Goal: Task Accomplishment & Management: Manage account settings

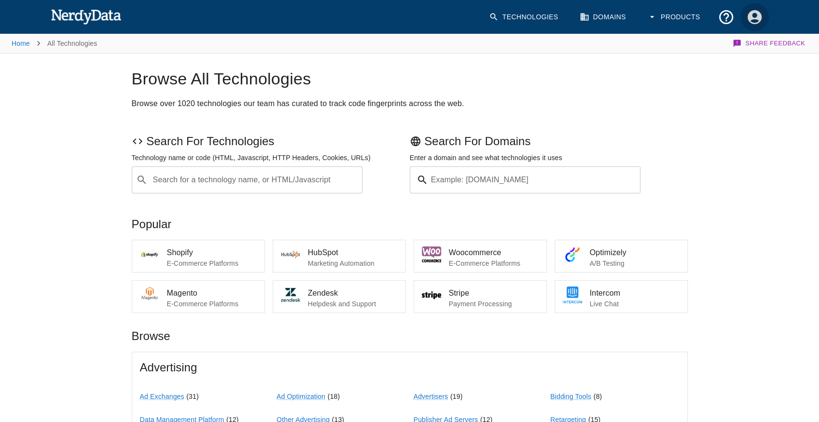
click at [754, 18] on icon "Account Settings" at bounding box center [754, 17] width 14 height 14
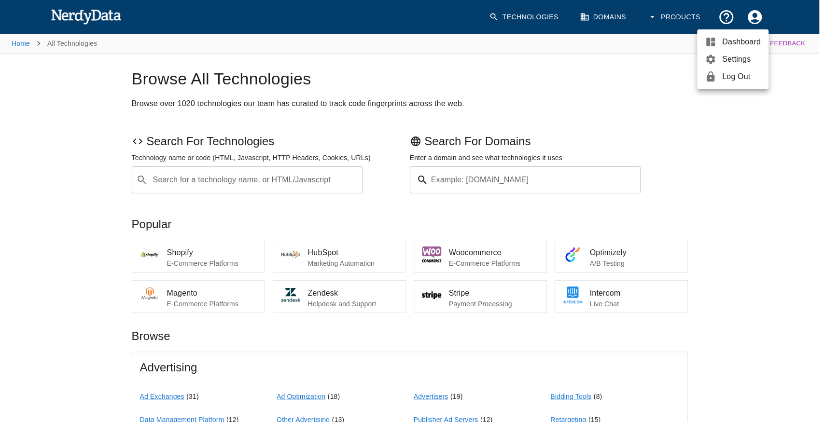
click at [654, 20] on div at bounding box center [412, 211] width 824 height 422
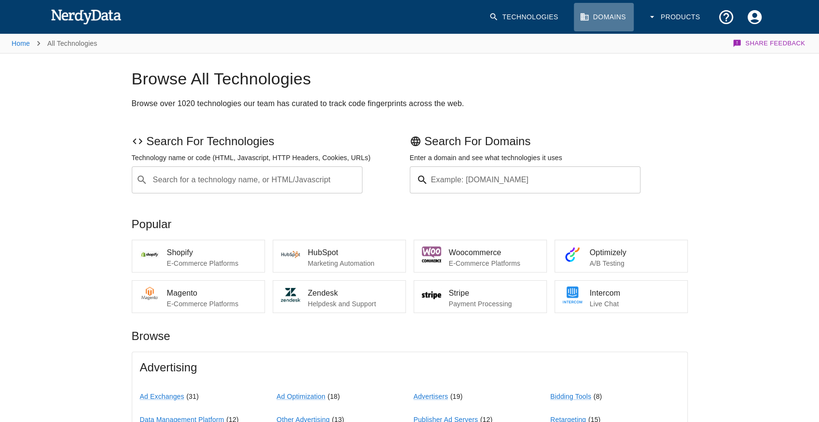
click at [604, 22] on link "Domains" at bounding box center [604, 17] width 60 height 28
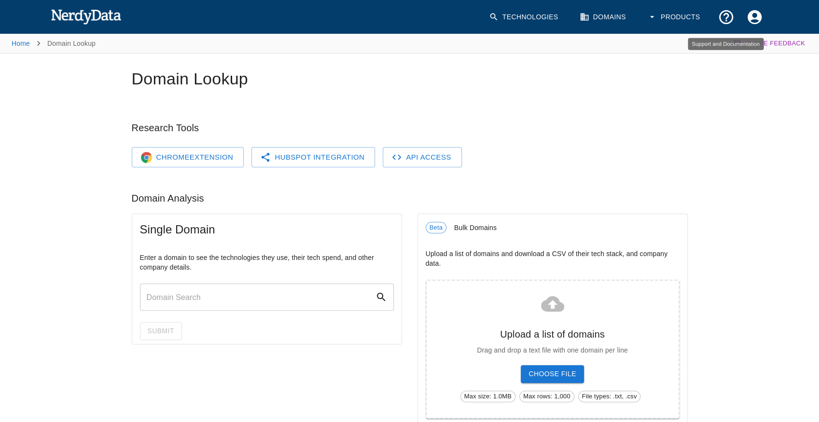
click at [747, 14] on icon "Account Settings" at bounding box center [754, 17] width 17 height 17
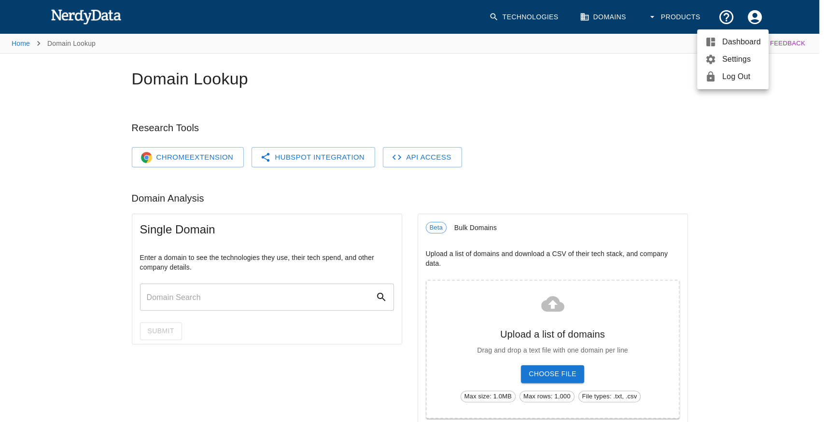
click at [723, 44] on span "Dashboard" at bounding box center [741, 42] width 39 height 12
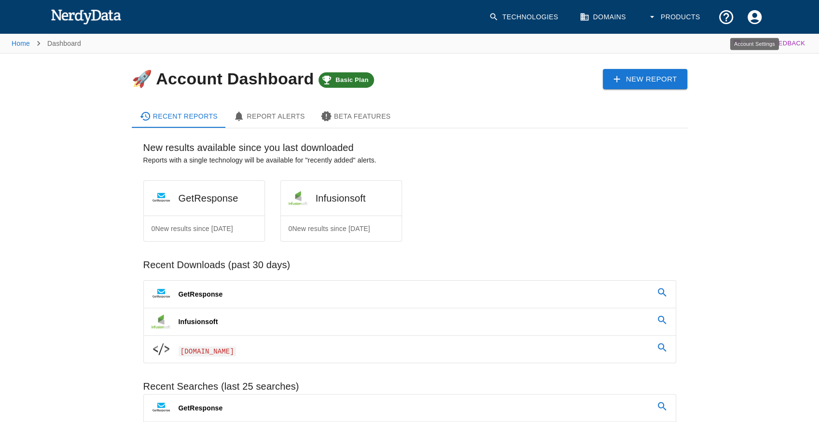
click at [750, 13] on icon "Account Settings" at bounding box center [754, 17] width 14 height 14
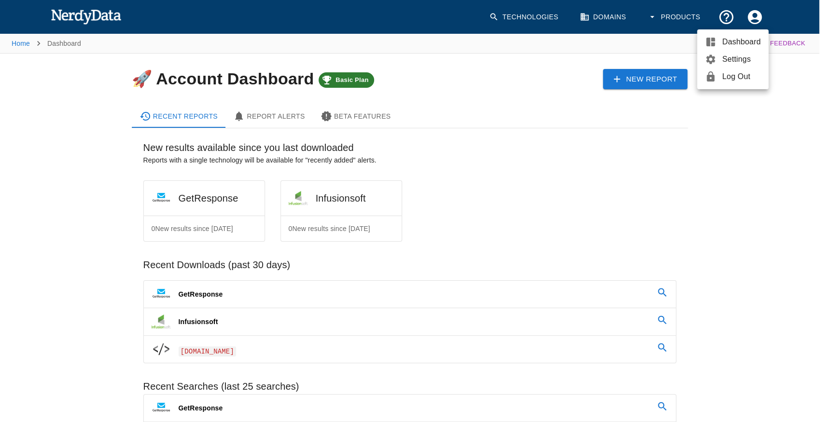
click at [733, 55] on span "Settings" at bounding box center [741, 60] width 39 height 12
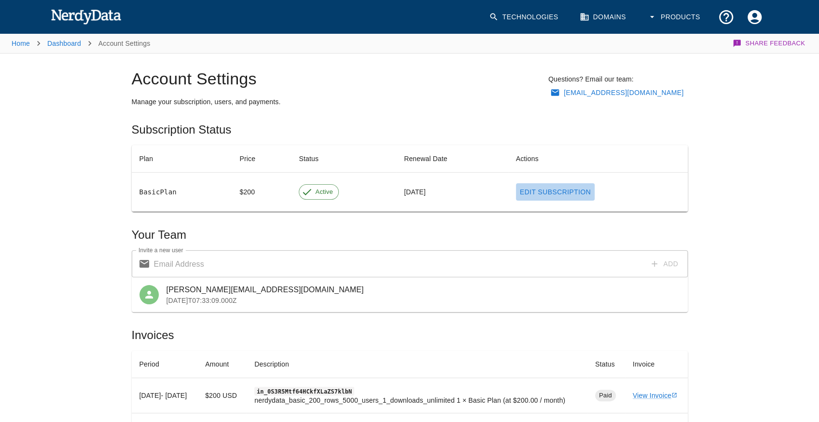
click at [534, 186] on link "Edit Subscription" at bounding box center [555, 192] width 79 height 18
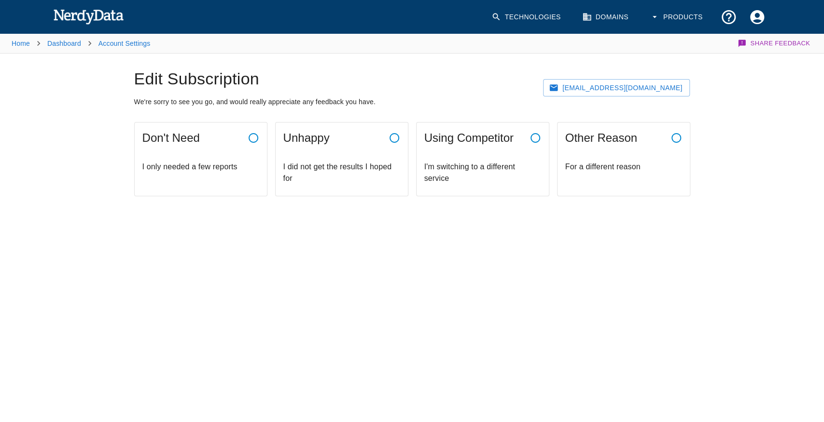
click at [218, 149] on div "Don't Need" at bounding box center [201, 138] width 132 height 31
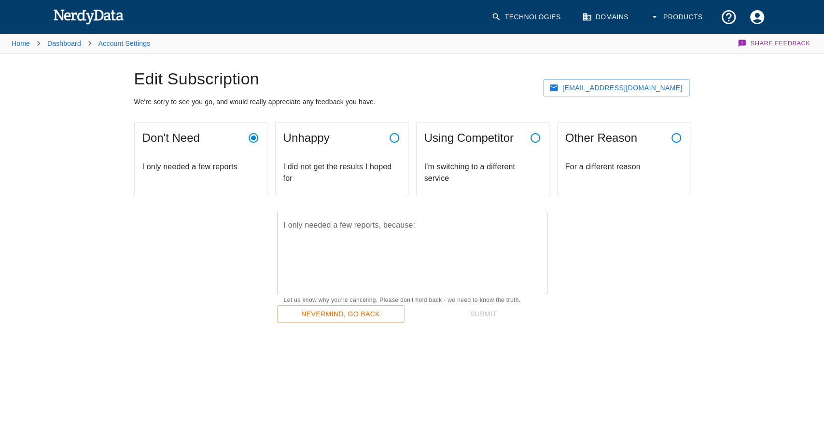
click at [352, 242] on textarea "I only needed a few reports, because:" at bounding box center [412, 253] width 257 height 67
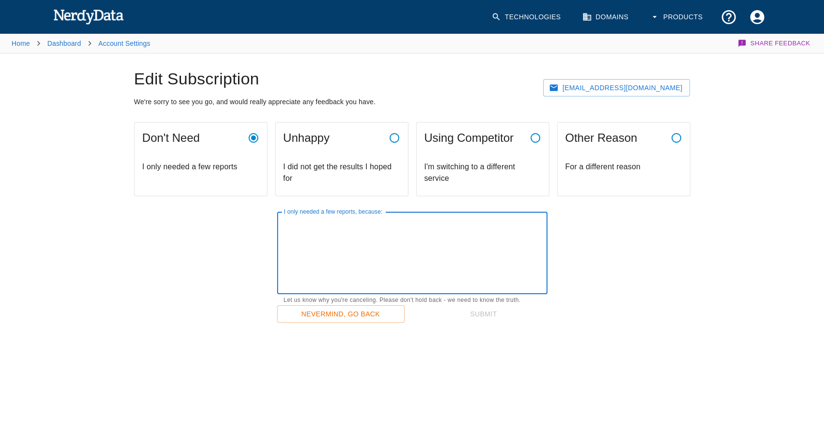
click at [369, 164] on p "I did not get the results I hoped for" at bounding box center [341, 172] width 117 height 23
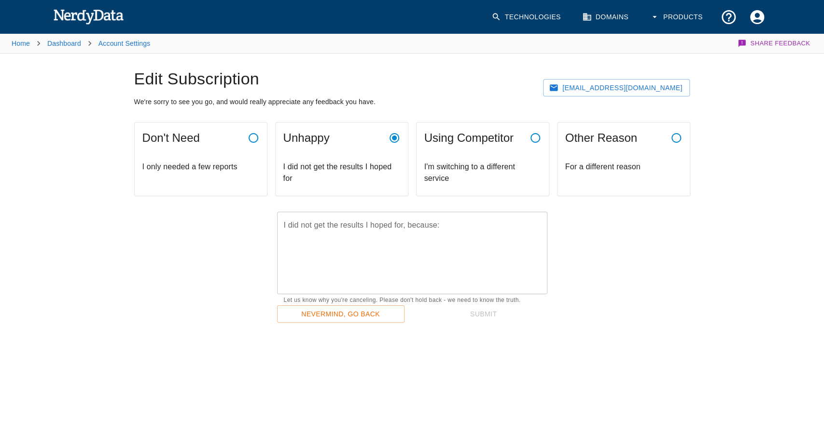
click at [370, 233] on textarea "I did not get the results I hoped for, because:" at bounding box center [412, 253] width 257 height 67
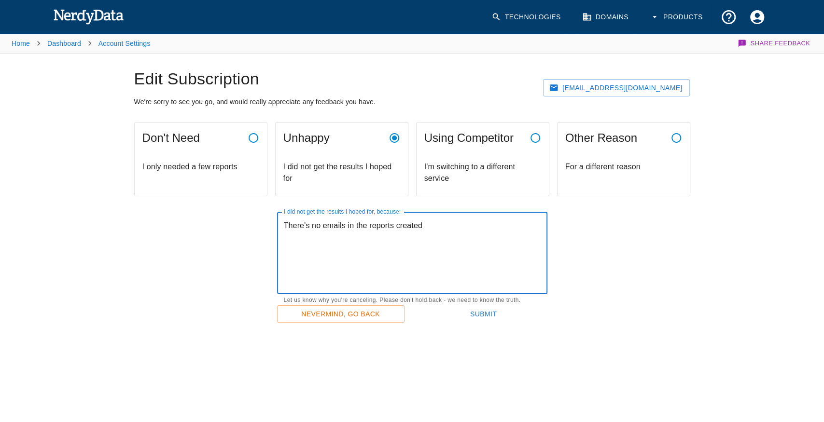
type textarea "There's no emails in the reports created"
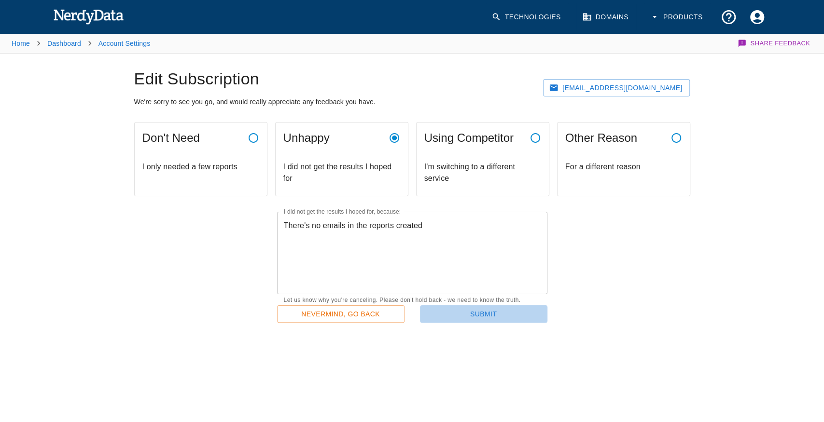
click at [453, 315] on button "Submit" at bounding box center [483, 315] width 127 height 18
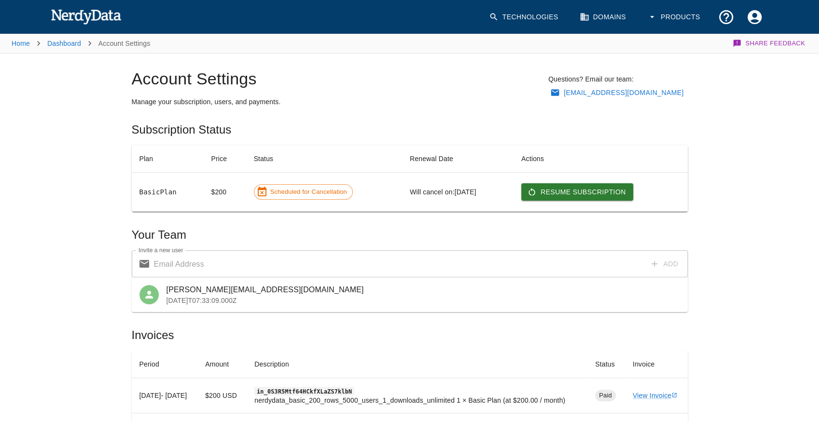
click at [552, 190] on button "Resume Subscription" at bounding box center [577, 192] width 112 height 18
